Goal: Task Accomplishment & Management: Use online tool/utility

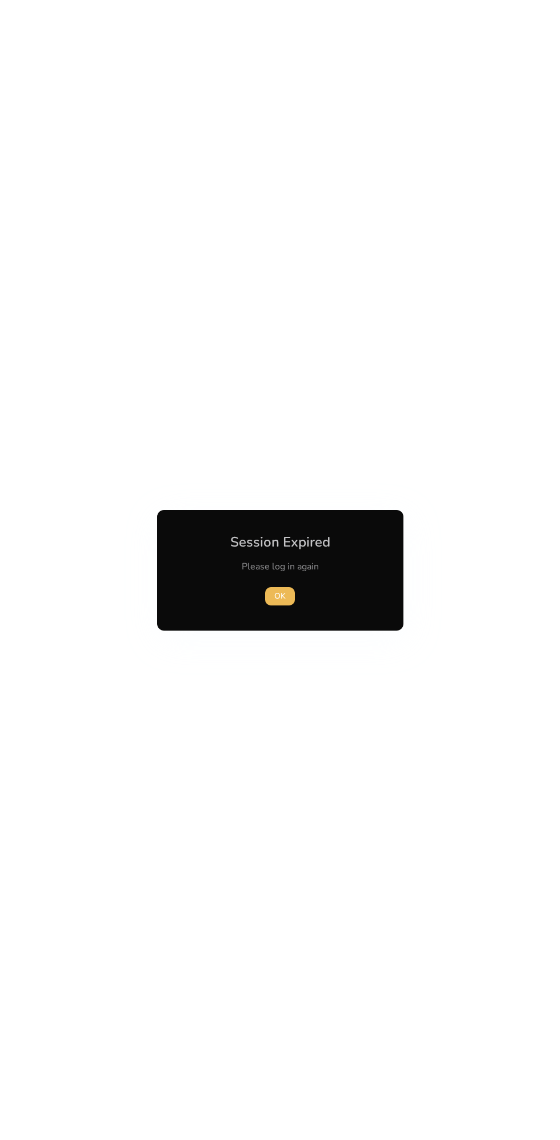
click at [280, 596] on span "OK" at bounding box center [279, 596] width 11 height 12
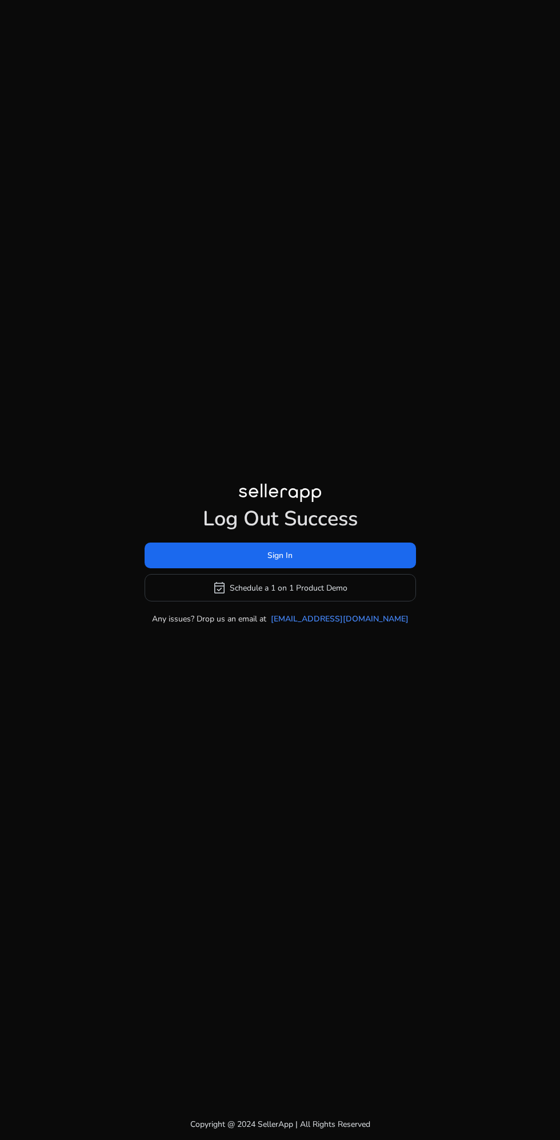
click at [349, 569] on span at bounding box center [281, 555] width 272 height 27
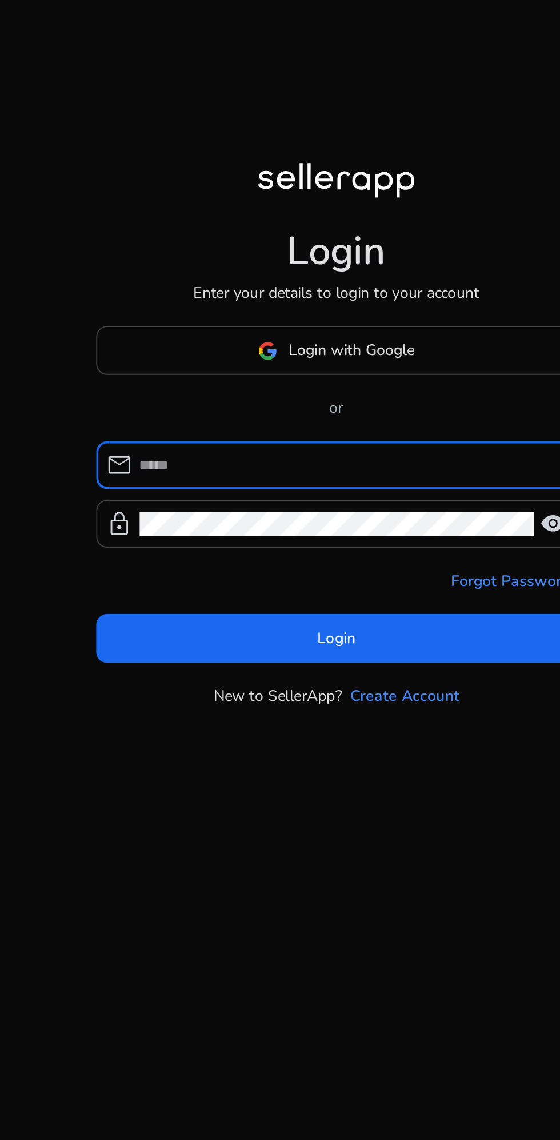
click at [181, 524] on span at bounding box center [280, 509] width 252 height 27
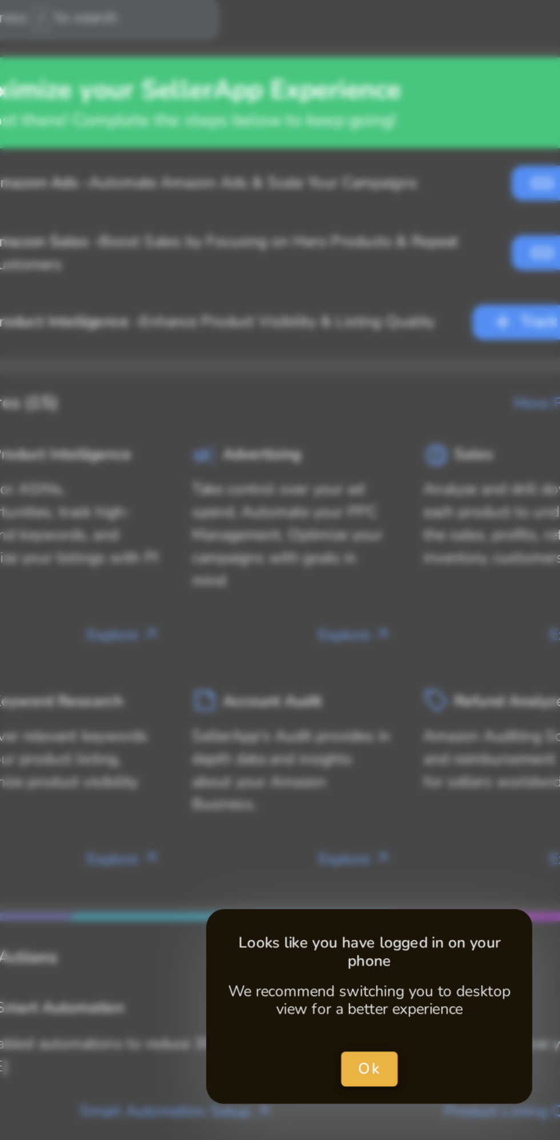
click at [286, 582] on span "close dialog" at bounding box center [280, 568] width 30 height 27
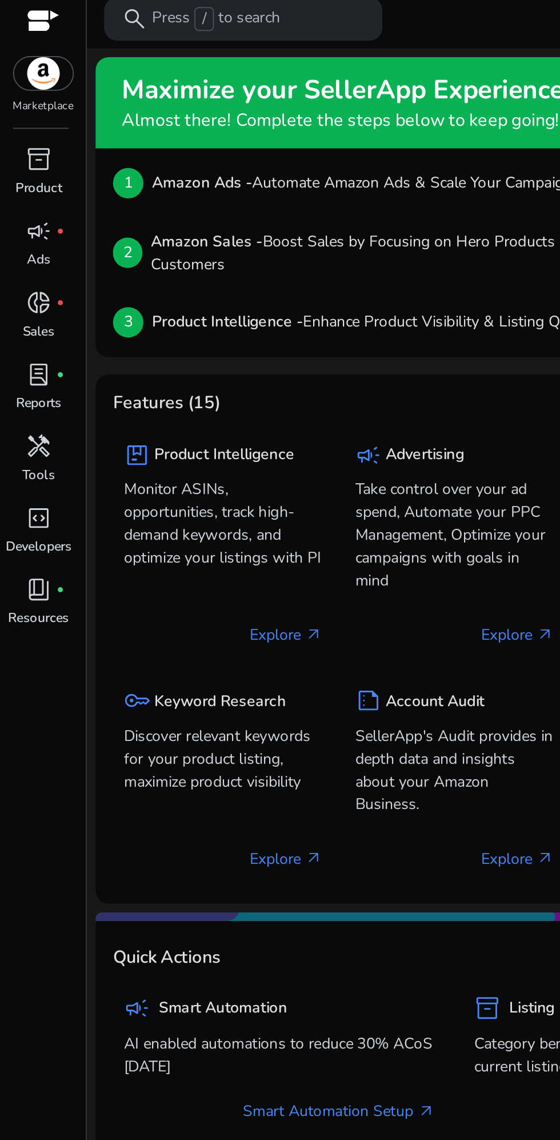
click at [26, 13] on div at bounding box center [22, 17] width 17 height 13
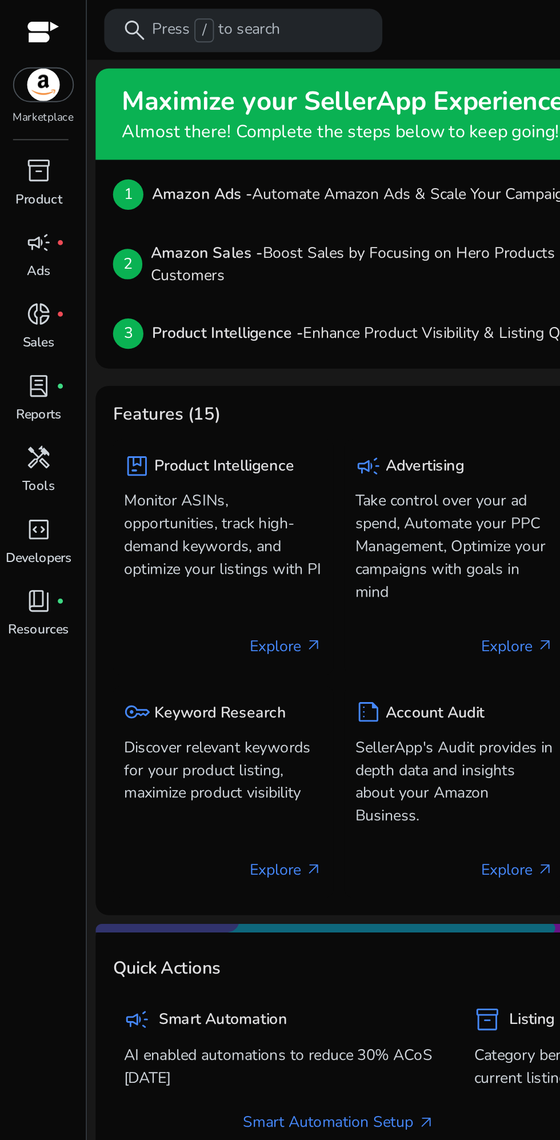
click at [21, 17] on div at bounding box center [22, 17] width 17 height 13
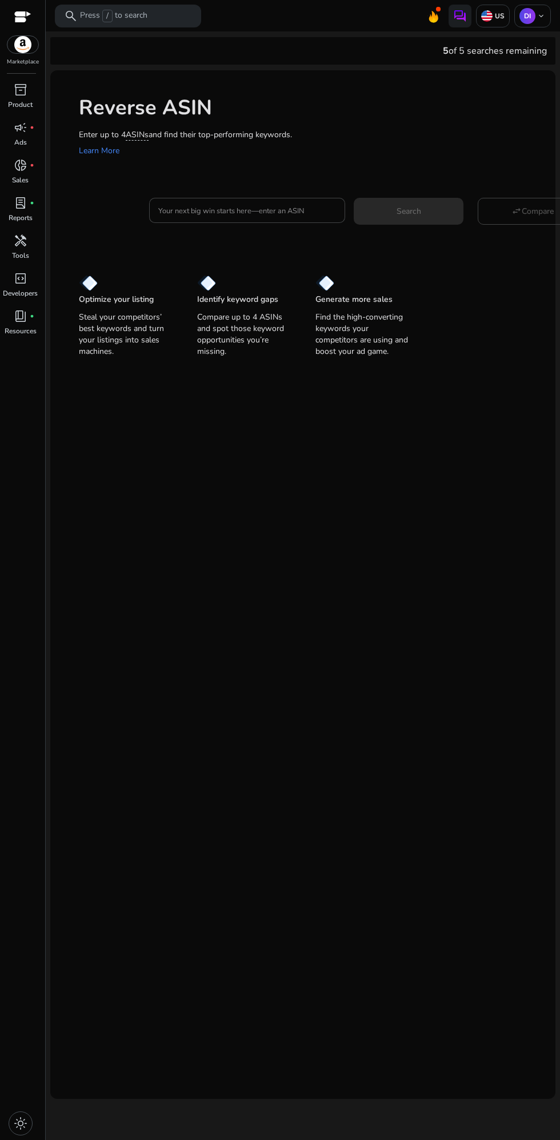
click at [182, 214] on input "Your next big win starts here—enter an ASIN" at bounding box center [247, 210] width 178 height 13
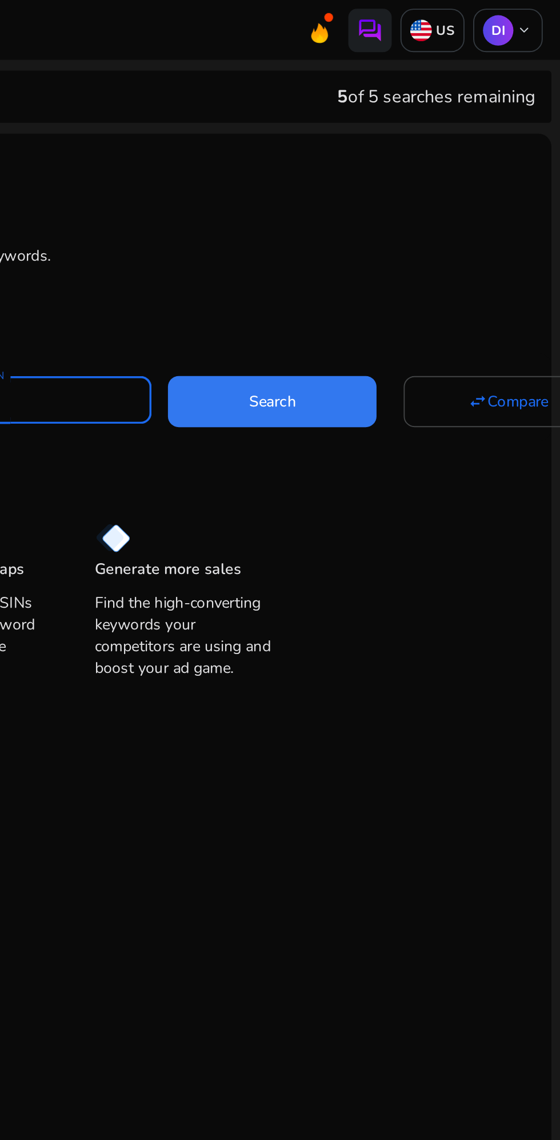
type input "**********"
click at [397, 208] on span "Search" at bounding box center [409, 211] width 25 height 12
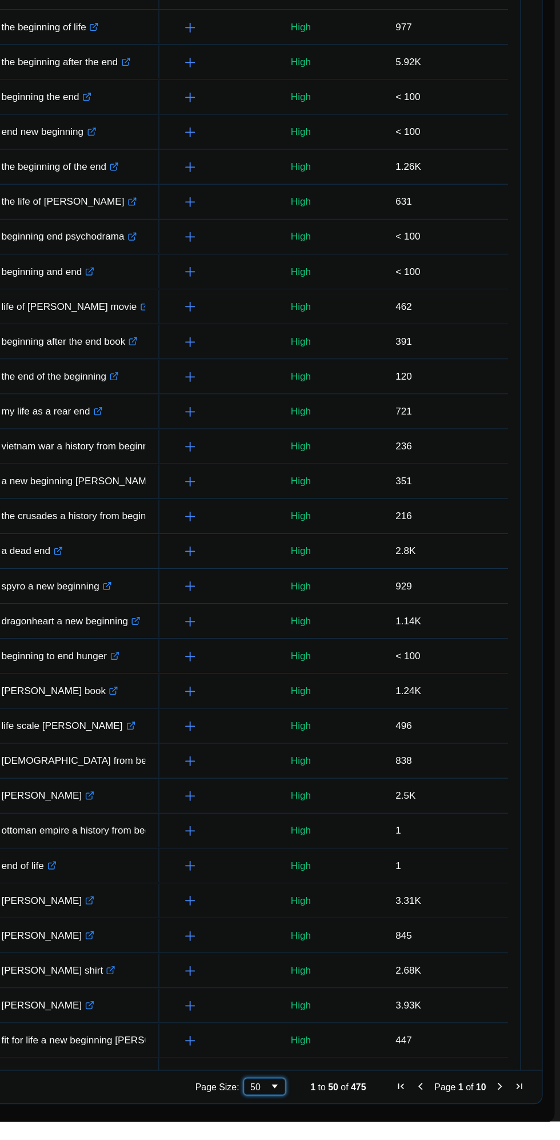
click at [322, 1114] on span "Page Size" at bounding box center [326, 1111] width 9 height 9
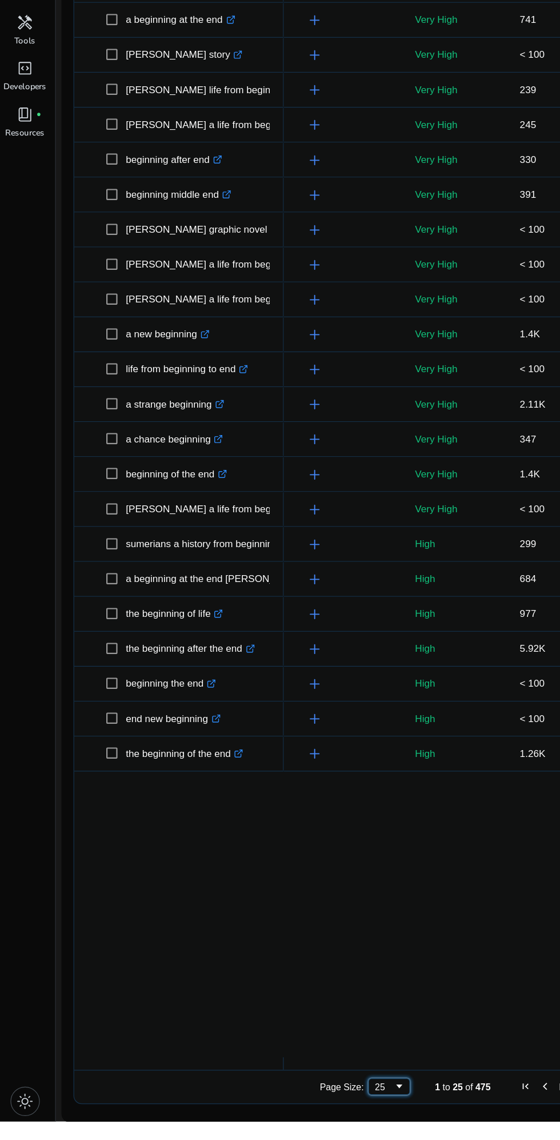
click at [307, 1107] on div "25" at bounding box center [314, 1111] width 15 height 9
